Goal: Navigation & Orientation: Find specific page/section

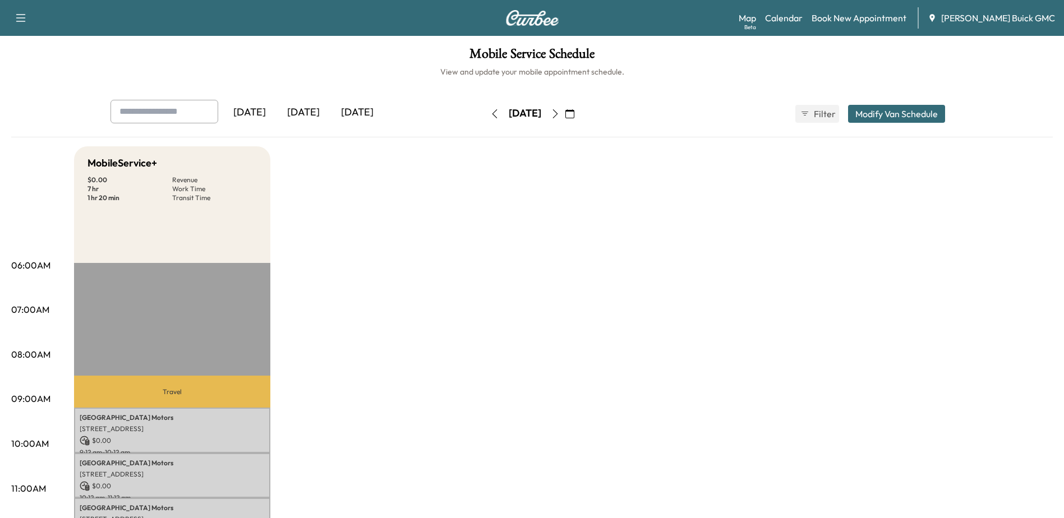
drag, startPoint x: 802, startPoint y: 14, endPoint x: 767, endPoint y: 70, distance: 65.7
click at [802, 14] on link "Calendar" at bounding box center [784, 17] width 38 height 13
